Goal: Information Seeking & Learning: Learn about a topic

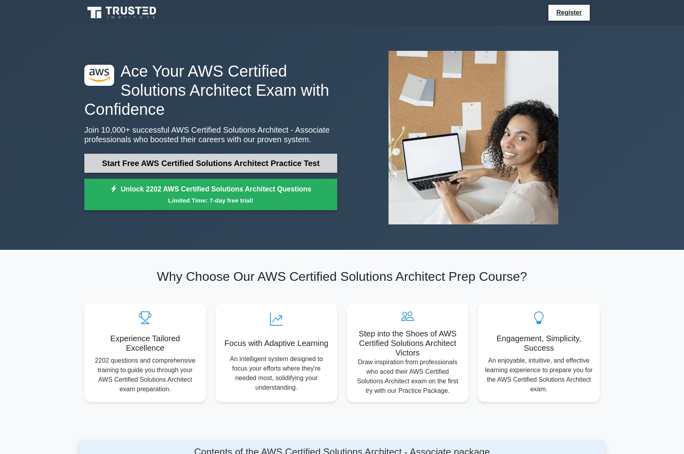
click at [205, 161] on link "Start Free AWS Certified Solutions Architect Practice Test" at bounding box center [210, 163] width 253 height 19
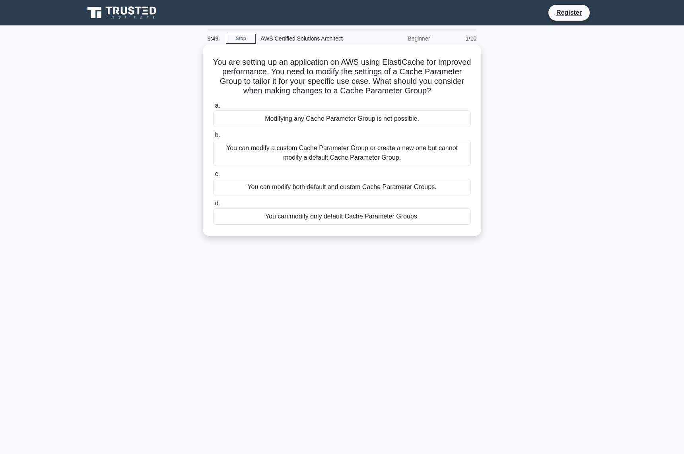
drag, startPoint x: 263, startPoint y: 81, endPoint x: 446, endPoint y: 91, distance: 182.7
click at [446, 91] on h5 "You are setting up an application on AWS using ElastiCache for improved perform…" at bounding box center [341, 76] width 259 height 39
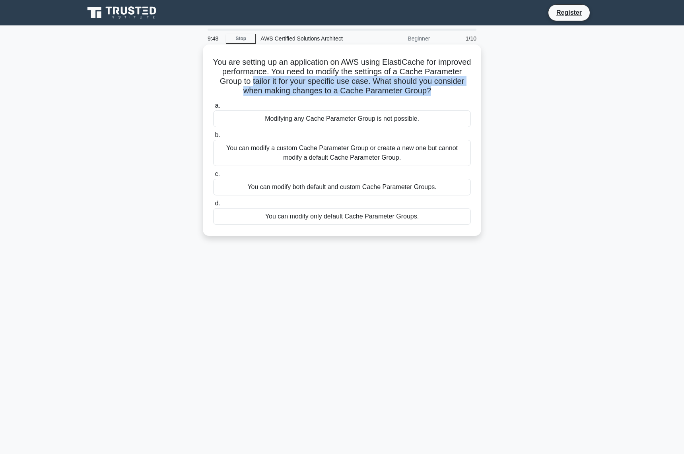
drag, startPoint x: 422, startPoint y: 89, endPoint x: 255, endPoint y: 79, distance: 167.2
click at [255, 79] on h5 "You are setting up an application on AWS using ElastiCache for improved perform…" at bounding box center [341, 76] width 259 height 39
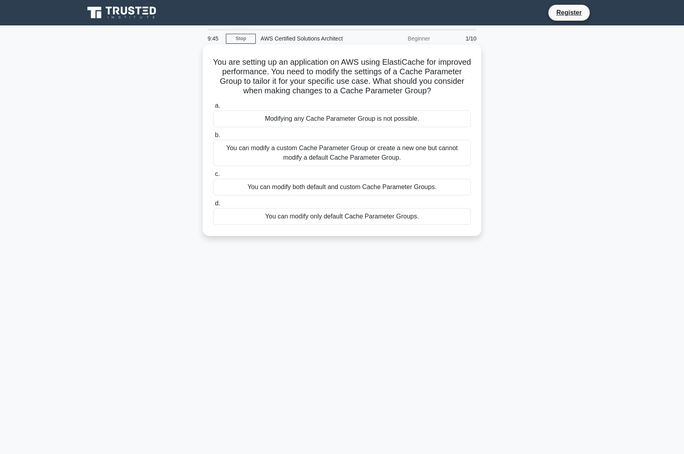
click at [284, 138] on label "b. You can modify a custom Cache Parameter Group or create a new one but cannot…" at bounding box center [342, 148] width 258 height 36
click at [213, 138] on input "b. You can modify a custom Cache Parameter Group or create a new one but cannot…" at bounding box center [213, 135] width 0 height 5
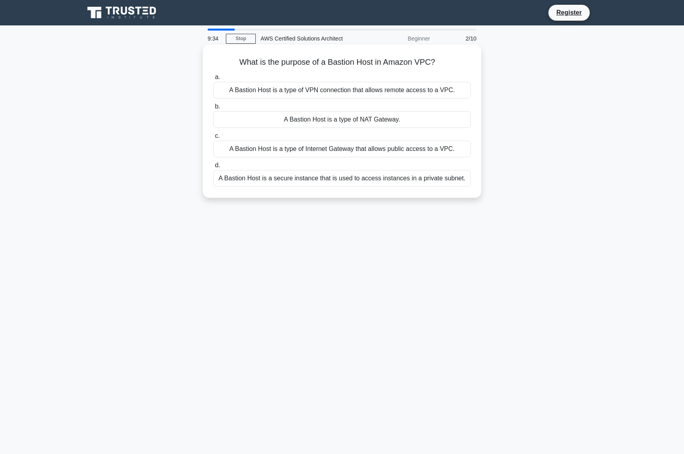
click at [292, 89] on div "A Bastion Host is a type of VPN connection that allows remote access to a VPC." at bounding box center [342, 90] width 258 height 17
click at [213, 80] on input "a. A Bastion Host is a type of VPN connection that allows remote access to a VP…" at bounding box center [213, 77] width 0 height 5
